Goal: Transaction & Acquisition: Purchase product/service

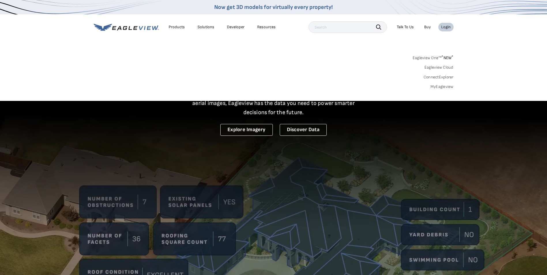
click at [439, 86] on link "MyEagleview" at bounding box center [441, 86] width 23 height 5
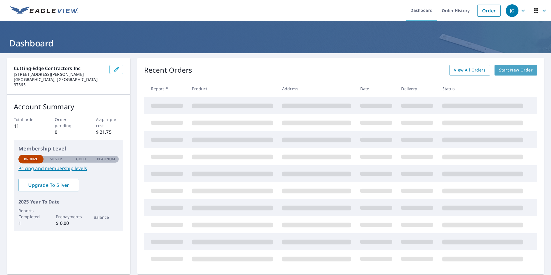
click at [517, 74] on link "Start New Order" at bounding box center [516, 70] width 43 height 11
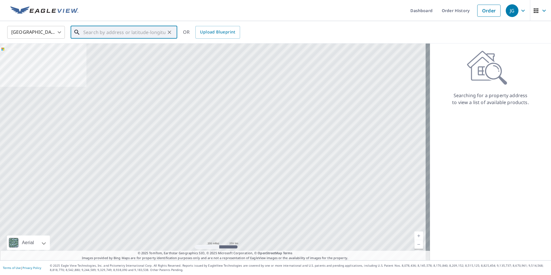
click at [148, 34] on input "text" at bounding box center [124, 32] width 82 height 16
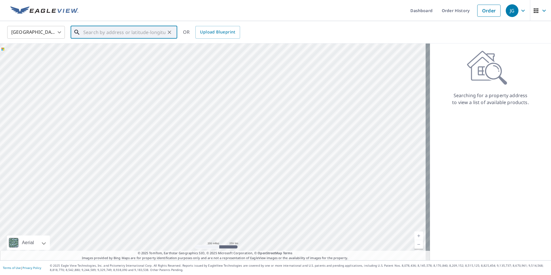
paste input "6275 C AVE, OTTER ROCK, OR"
click at [135, 52] on p "Otter Rock, OR 97369" at bounding box center [127, 58] width 91 height 12
type input "6275 C Ave Otter Rock, OR 97369"
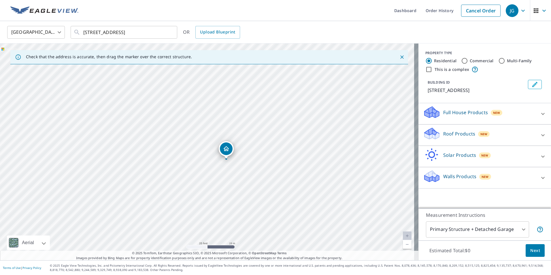
click at [540, 114] on icon at bounding box center [543, 113] width 7 height 7
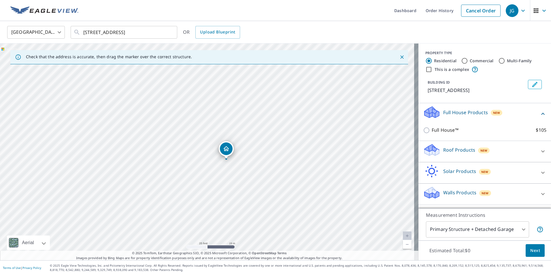
click at [542, 153] on div at bounding box center [543, 151] width 14 height 14
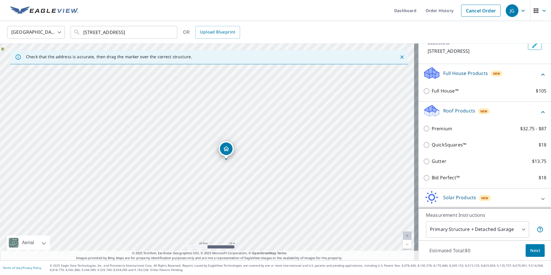
scroll to position [33, 0]
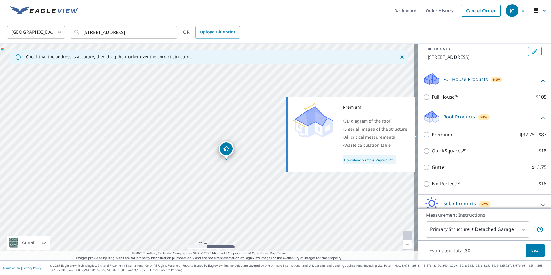
click at [383, 159] on link "Download Sample Report" at bounding box center [369, 159] width 53 height 9
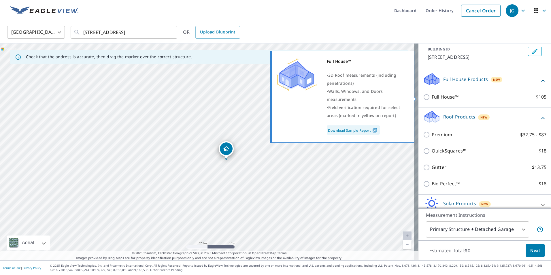
click at [482, 95] on label "Full House™ $105" at bounding box center [489, 96] width 115 height 7
click at [432, 95] on input "Full House™ $105" at bounding box center [427, 97] width 9 height 7
checkbox input "true"
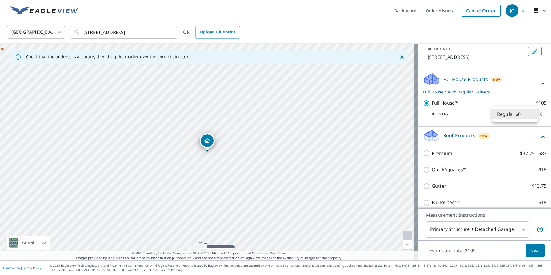
click at [512, 113] on body "JG JG Dashboard Order History Cancel Order JG United States US ​ 6275 C Ave Ott…" at bounding box center [275, 137] width 551 height 275
click at [512, 113] on li "Regular $0" at bounding box center [515, 114] width 45 height 10
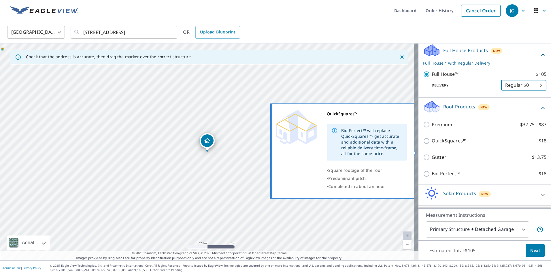
scroll to position [52, 0]
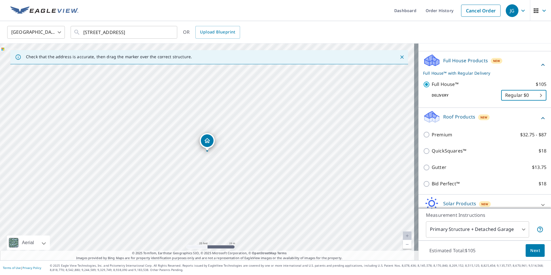
click at [540, 119] on icon at bounding box center [543, 118] width 7 height 7
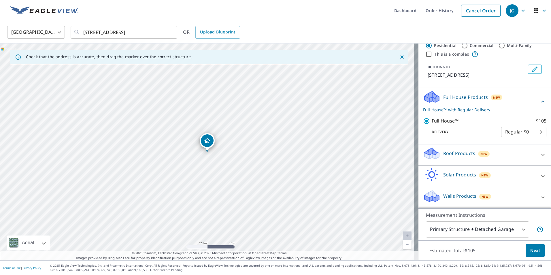
scroll to position [0, 0]
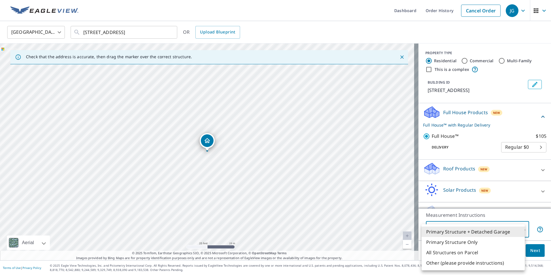
click at [515, 230] on body "JG JG Dashboard Order History Cancel Order JG United States US ​ 6275 C Ave Ott…" at bounding box center [275, 137] width 551 height 275
click at [507, 242] on li "Primary Structure Only" at bounding box center [473, 242] width 103 height 10
type input "2"
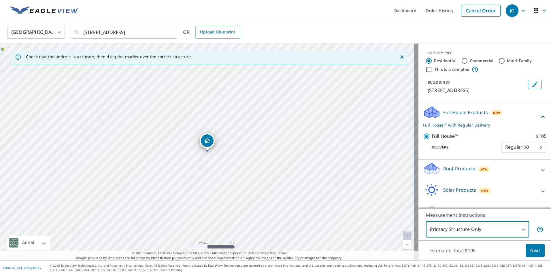
click at [537, 253] on button "Next" at bounding box center [535, 250] width 19 height 13
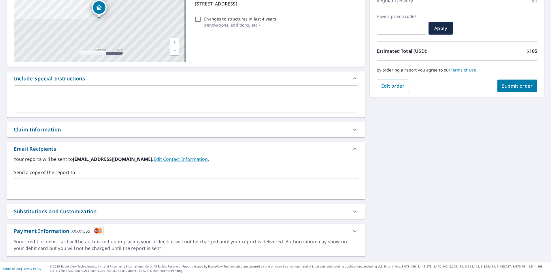
scroll to position [88, 0]
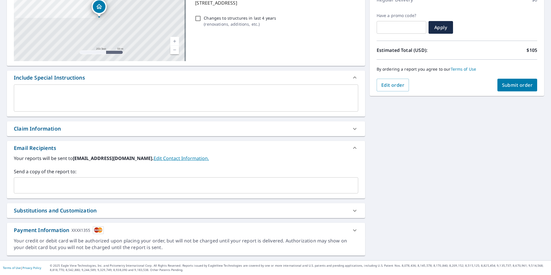
click at [517, 84] on span "Submit order" at bounding box center [517, 85] width 31 height 6
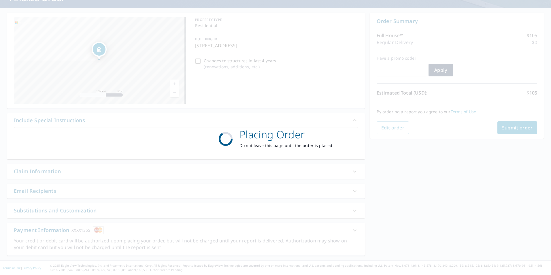
scroll to position [45, 0]
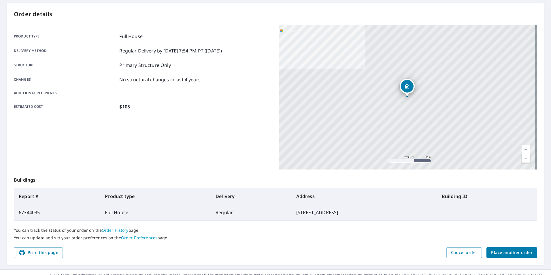
scroll to position [64, 0]
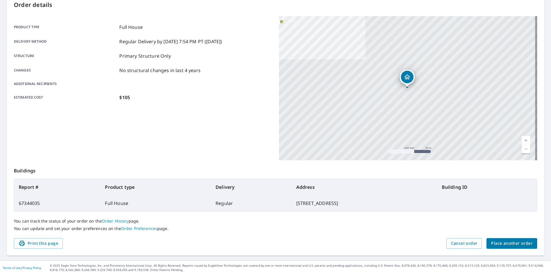
click at [512, 246] on span "Place another order" at bounding box center [512, 243] width 42 height 7
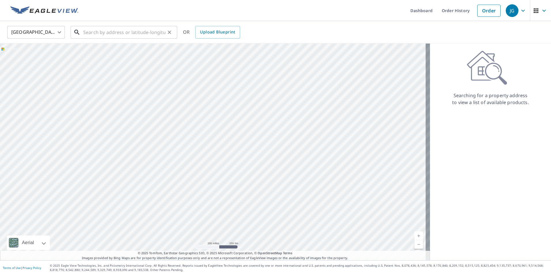
click at [138, 31] on input "text" at bounding box center [124, 32] width 82 height 16
click at [265, 11] on ul "Dashboard Order History Order" at bounding box center [293, 10] width 422 height 21
click at [108, 33] on input "text" at bounding box center [124, 32] width 82 height 16
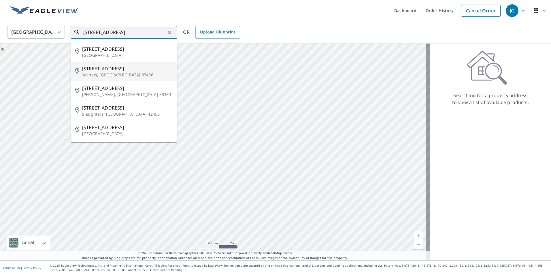
click at [101, 70] on span "289 W 2nd St" at bounding box center [127, 68] width 91 height 7
type input "289 W 2nd St Yachats, OR 97498"
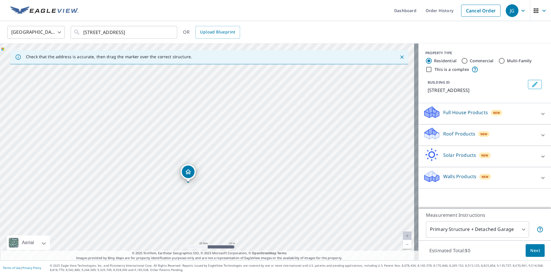
drag, startPoint x: 198, startPoint y: 172, endPoint x: 191, endPoint y: 178, distance: 9.4
click at [528, 115] on div "Full House Products New" at bounding box center [479, 114] width 113 height 16
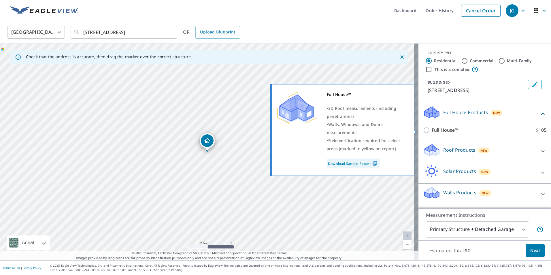
click at [423, 133] on input "Full House™ $105" at bounding box center [427, 130] width 9 height 7
checkbox input "true"
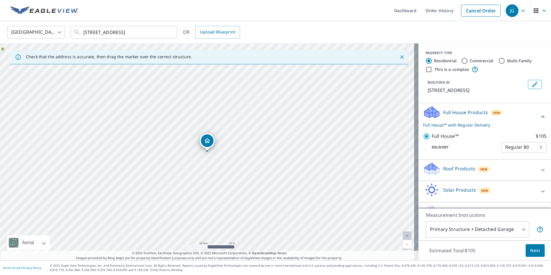
click at [518, 233] on body "JG JG Dashboard Order History Cancel Order JG United States US ​ 289 W 2nd St Y…" at bounding box center [275, 137] width 551 height 275
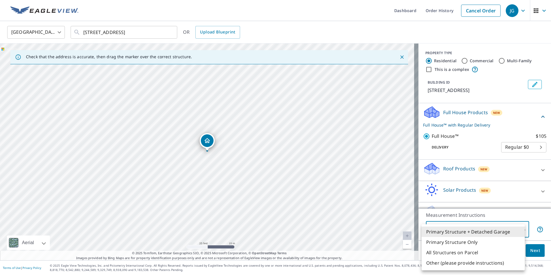
click at [483, 244] on li "Primary Structure Only" at bounding box center [473, 242] width 103 height 10
type input "2"
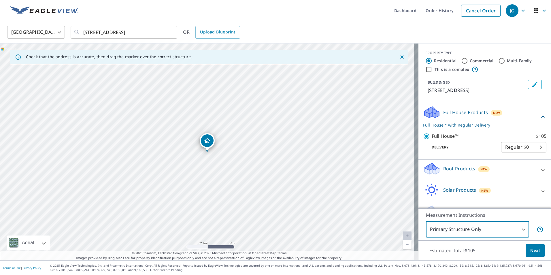
click at [536, 251] on button "Next" at bounding box center [535, 250] width 19 height 13
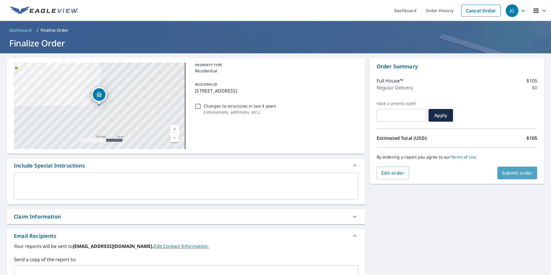
click at [522, 174] on span "Submit order" at bounding box center [517, 173] width 31 height 6
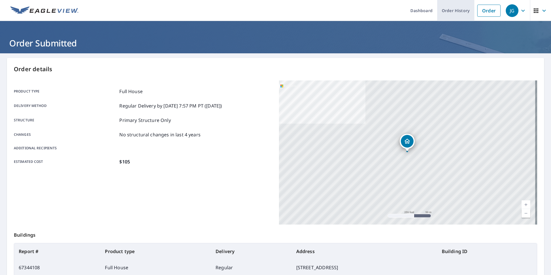
click at [454, 11] on link "Order History" at bounding box center [455, 10] width 37 height 21
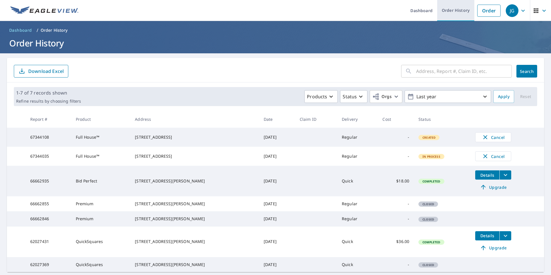
click at [444, 15] on link "Order History" at bounding box center [455, 10] width 37 height 21
click at [427, 12] on link "Dashboard" at bounding box center [421, 10] width 31 height 21
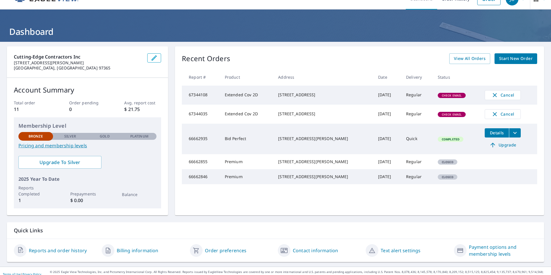
scroll to position [18, 0]
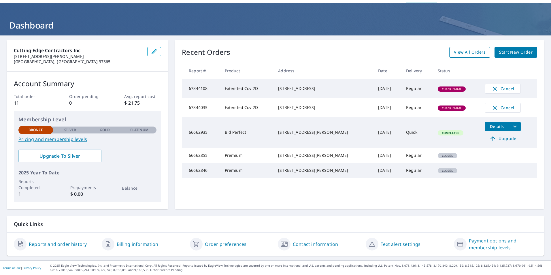
click at [463, 55] on span "View All Orders" at bounding box center [470, 52] width 32 height 7
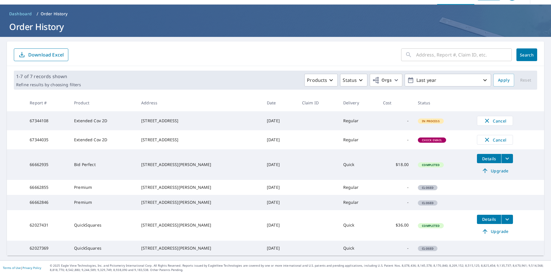
click at [425, 140] on span "Check Email" at bounding box center [432, 140] width 27 height 4
click at [359, 138] on td "Regular" at bounding box center [359, 139] width 40 height 19
click at [339, 139] on td "Regular" at bounding box center [359, 139] width 40 height 19
click at [12, 12] on span "Dashboard" at bounding box center [20, 14] width 23 height 6
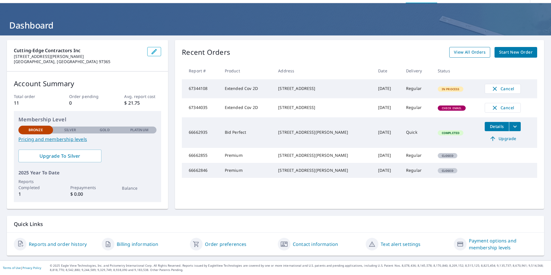
click at [454, 53] on span "View All Orders" at bounding box center [470, 52] width 32 height 7
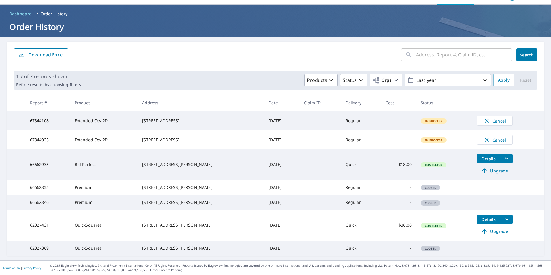
click at [21, 12] on span "Dashboard" at bounding box center [20, 14] width 23 height 6
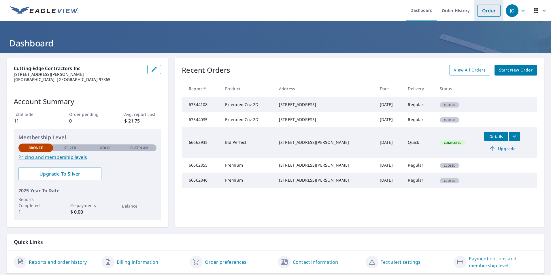
click at [481, 13] on link "Order" at bounding box center [488, 11] width 23 height 12
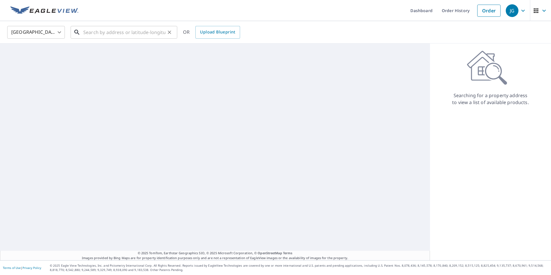
click at [125, 34] on input "text" at bounding box center [124, 32] width 82 height 16
paste input "6275 C Ave Otter Rock, OR 97369"
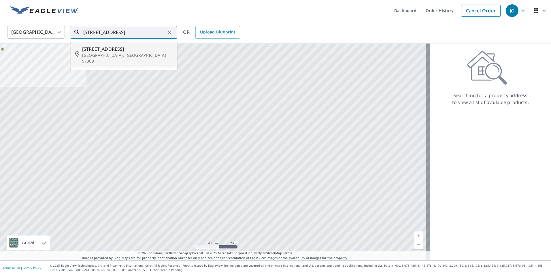
click at [134, 55] on p "Otter Rock, OR 97369" at bounding box center [127, 58] width 91 height 12
type input "6275 C Ave Otter Rock, OR 97369"
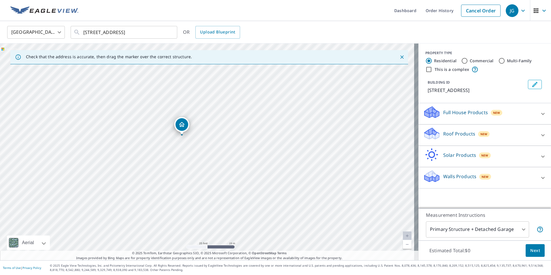
click at [511, 135] on div "Roof Products New" at bounding box center [479, 135] width 113 height 16
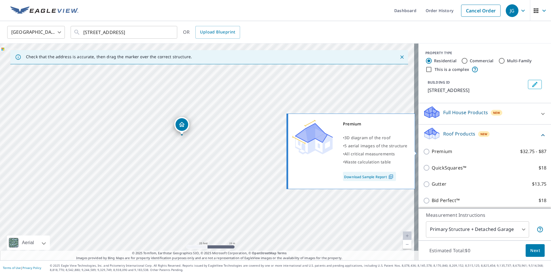
click at [423, 153] on input "Premium $32.75 - $87" at bounding box center [427, 151] width 9 height 7
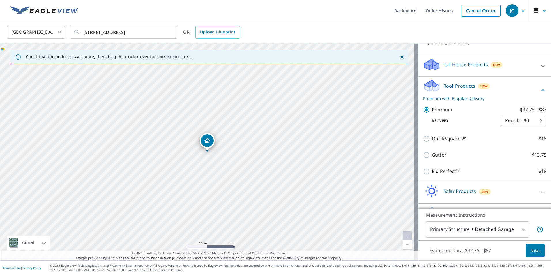
scroll to position [58, 0]
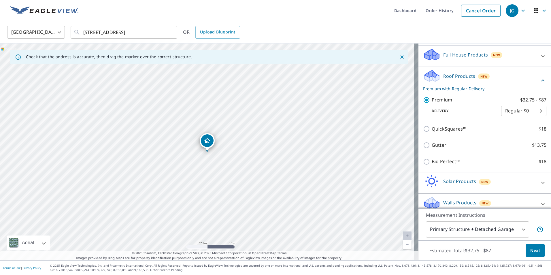
click at [423, 97] on input "Premium $32.75 - $87" at bounding box center [427, 100] width 9 height 7
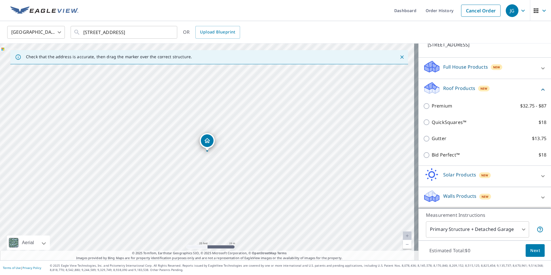
scroll to position [46, 0]
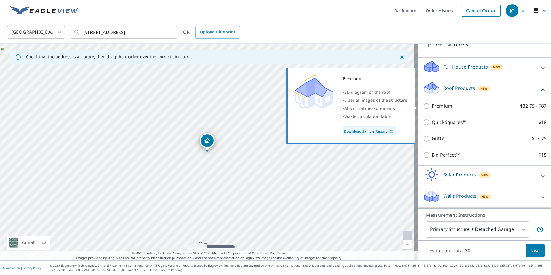
click at [425, 107] on input "Premium $32.75 - $87" at bounding box center [427, 106] width 9 height 7
checkbox input "true"
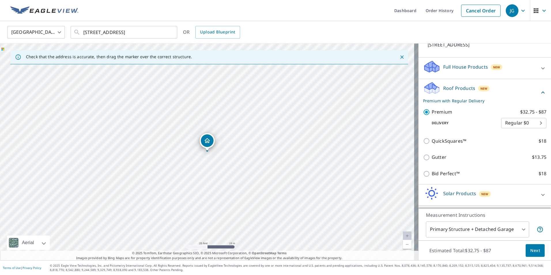
scroll to position [58, 0]
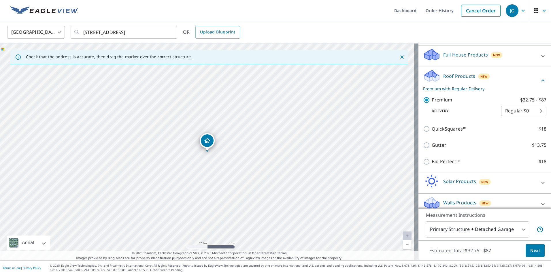
click at [519, 232] on body "JG JG Dashboard Order History Cancel Order JG United States US ​ 6275 C Ave Ott…" at bounding box center [275, 137] width 551 height 275
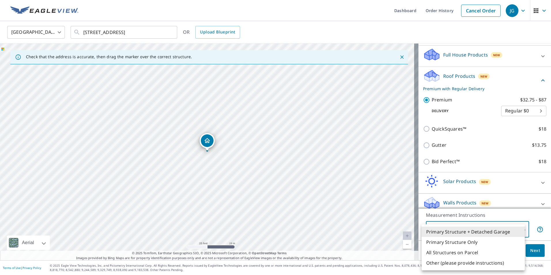
click at [481, 242] on li "Primary Structure Only" at bounding box center [473, 242] width 103 height 10
type input "2"
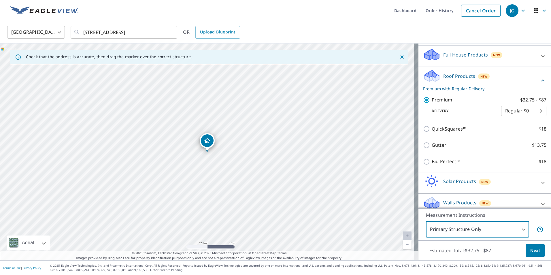
click at [530, 250] on span "Next" at bounding box center [535, 250] width 10 height 7
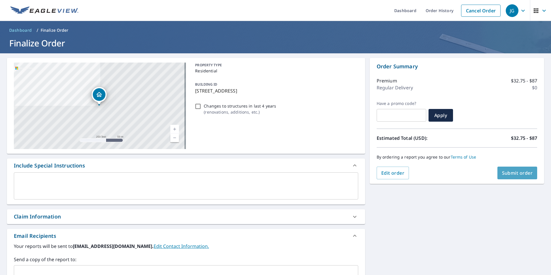
click at [510, 175] on span "Submit order" at bounding box center [517, 173] width 31 height 6
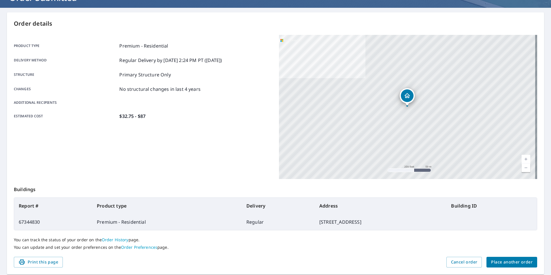
scroll to position [64, 0]
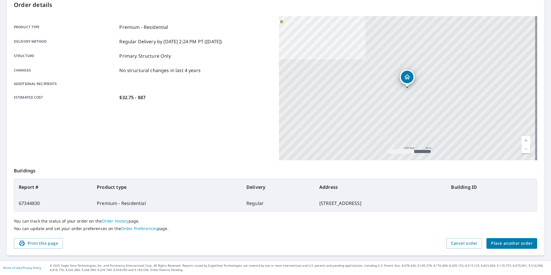
click at [501, 245] on span "Place another order" at bounding box center [512, 243] width 42 height 7
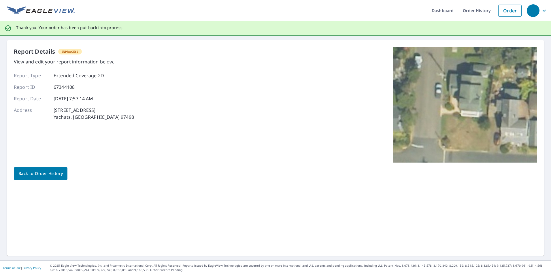
click at [57, 173] on span "Back to Order History" at bounding box center [40, 173] width 44 height 7
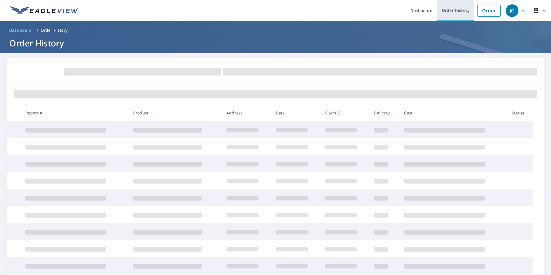
click at [452, 12] on link "Order History" at bounding box center [455, 10] width 37 height 21
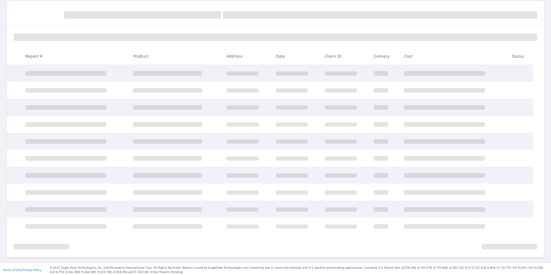
scroll to position [59, 0]
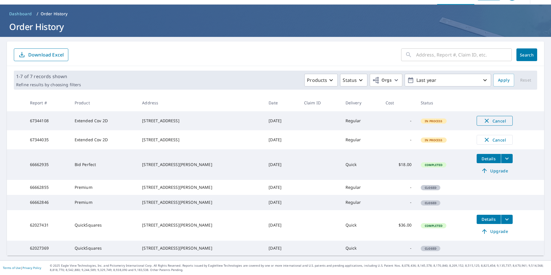
click at [484, 117] on span "Cancel" at bounding box center [495, 120] width 24 height 7
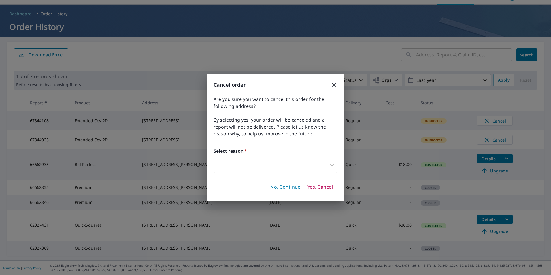
click at [298, 167] on body "JG JG Dashboard Order History Order JG Dashboard / Order History Order History …" at bounding box center [275, 137] width 551 height 275
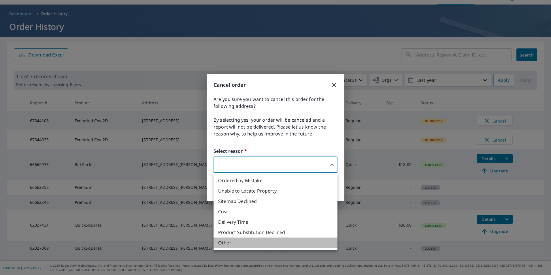
click at [253, 243] on li "Other" at bounding box center [276, 243] width 124 height 10
type input "36"
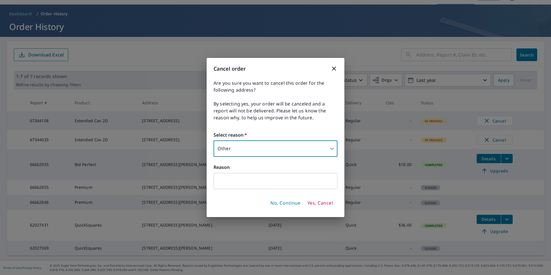
click at [262, 183] on input "text" at bounding box center [276, 181] width 124 height 16
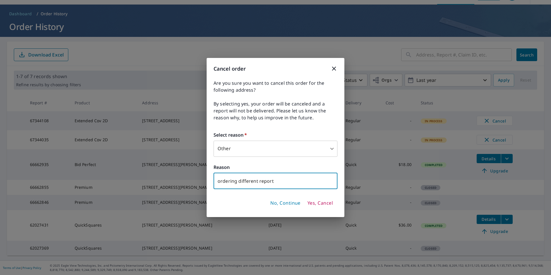
type input "ordering different report"
click at [312, 204] on span "Yes, Cancel" at bounding box center [320, 203] width 25 height 6
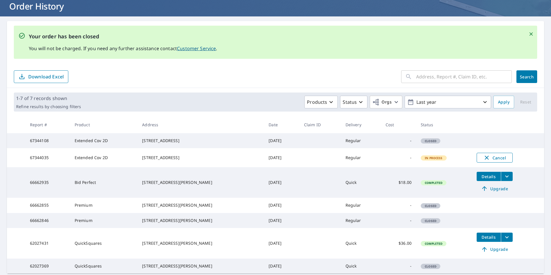
click at [488, 161] on span "Cancel" at bounding box center [495, 157] width 24 height 7
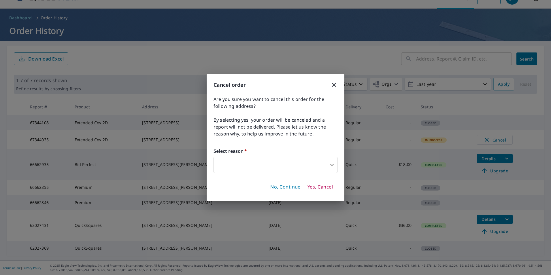
click at [285, 165] on body "JG JG Dashboard Order History Order JG Dashboard / Order History Order History …" at bounding box center [275, 137] width 551 height 275
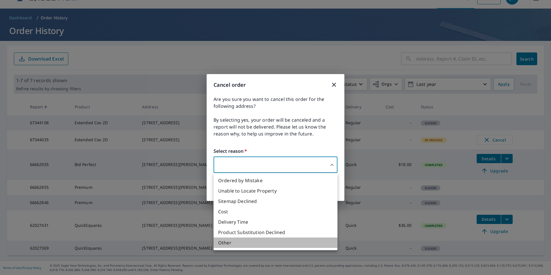
drag, startPoint x: 253, startPoint y: 246, endPoint x: 253, endPoint y: 230, distance: 16.2
click at [253, 246] on li "Other" at bounding box center [276, 243] width 124 height 10
type input "36"
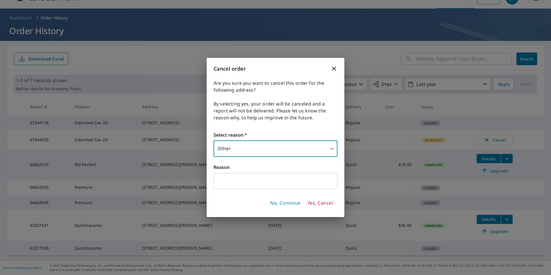
drag, startPoint x: 252, startPoint y: 182, endPoint x: 253, endPoint y: 177, distance: 5.3
click at [252, 182] on input "text" at bounding box center [276, 181] width 124 height 16
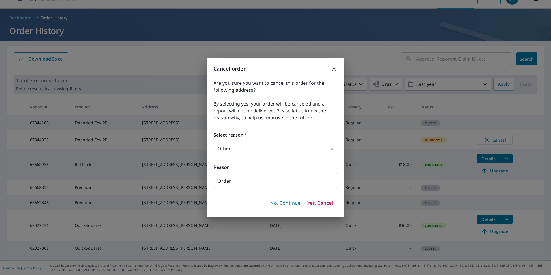
type input "ordering differetn report"
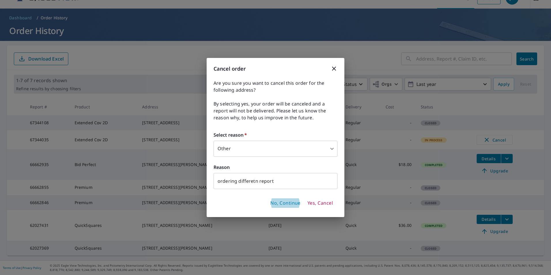
click at [257, 182] on input "ordering differetn report" at bounding box center [276, 181] width 124 height 16
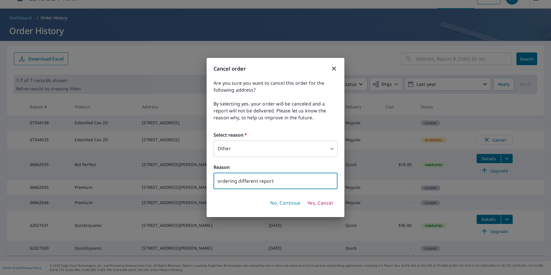
click at [281, 188] on input "ordering different report" at bounding box center [276, 181] width 124 height 16
type input "ordering different report"
click at [328, 205] on span "Yes, Cancel" at bounding box center [320, 203] width 25 height 6
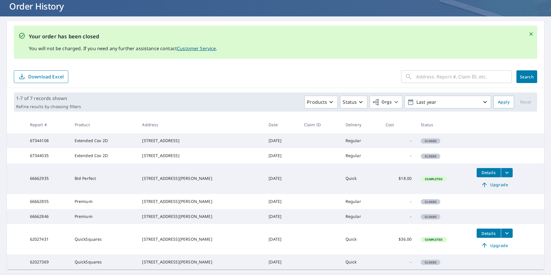
drag, startPoint x: 145, startPoint y: 161, endPoint x: 189, endPoint y: 167, distance: 43.6
click at [189, 159] on div "[STREET_ADDRESS]" at bounding box center [200, 156] width 117 height 6
drag, startPoint x: 189, startPoint y: 167, endPoint x: 175, endPoint y: 167, distance: 13.8
copy div "[STREET_ADDRESS]"
